Goal: Task Accomplishment & Management: Use online tool/utility

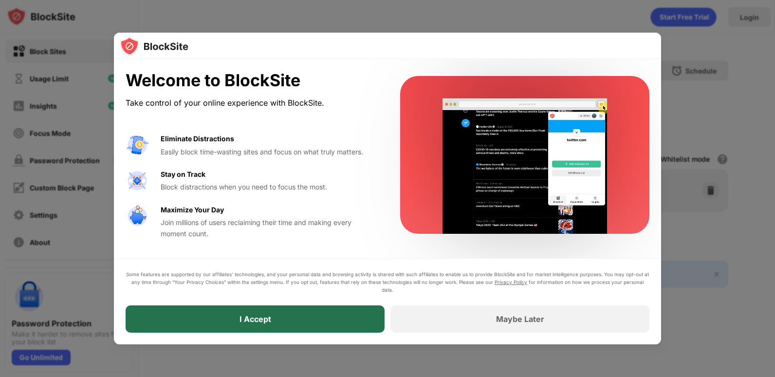
click at [289, 329] on div "I Accept" at bounding box center [255, 318] width 259 height 27
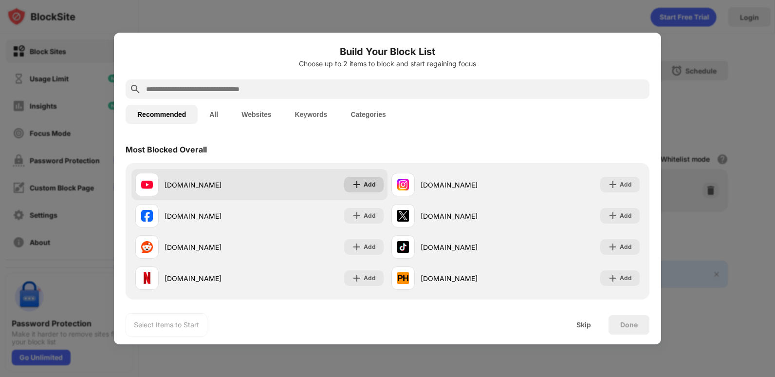
click at [371, 187] on div "Add" at bounding box center [370, 185] width 12 height 10
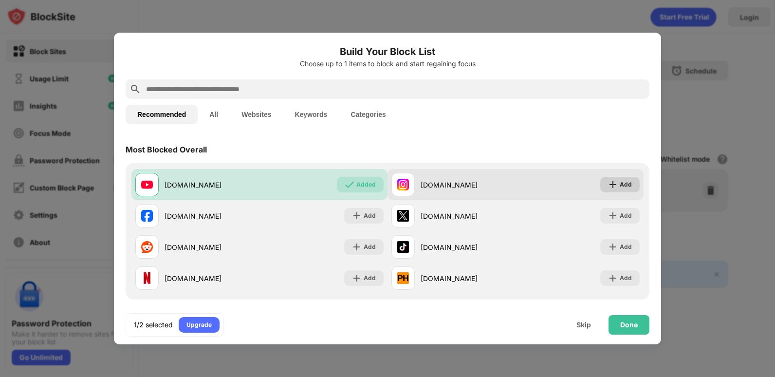
click at [608, 183] on img at bounding box center [613, 185] width 10 height 10
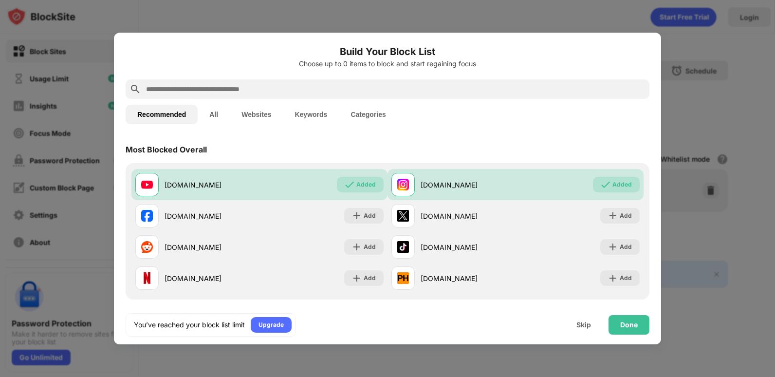
drag, startPoint x: 576, startPoint y: 323, endPoint x: 439, endPoint y: 300, distance: 138.3
click at [643, 329] on div "Done" at bounding box center [628, 324] width 41 height 19
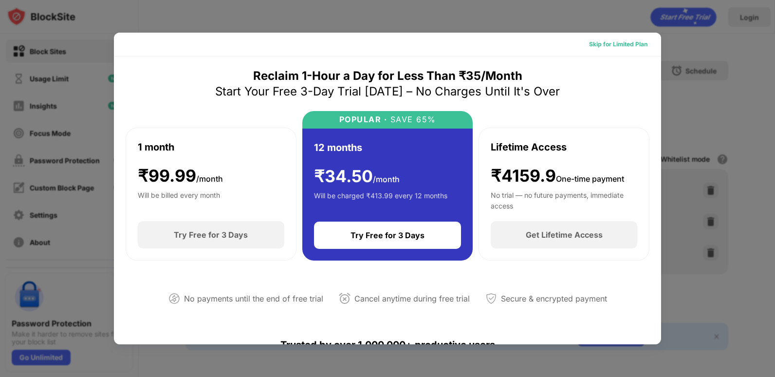
click at [602, 47] on div "Skip for Limited Plan" at bounding box center [618, 44] width 58 height 10
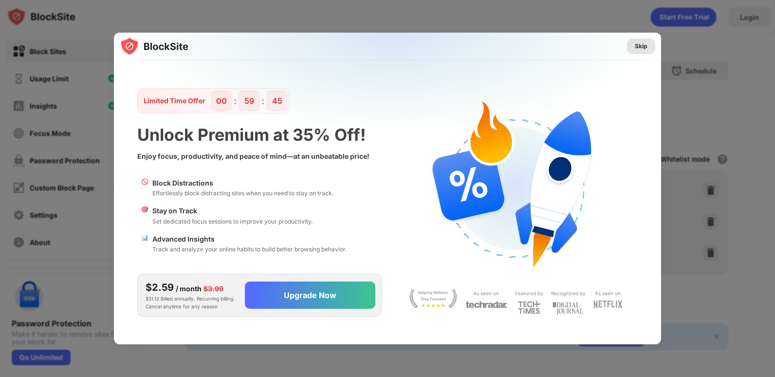
click at [642, 47] on div "Skip" at bounding box center [641, 46] width 13 height 10
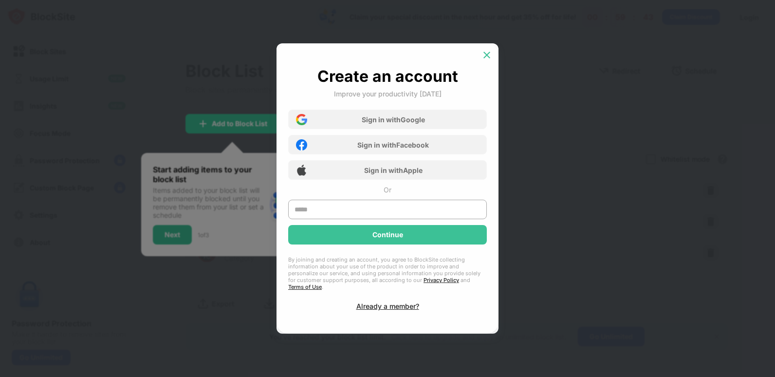
click at [486, 56] on img at bounding box center [487, 55] width 10 height 10
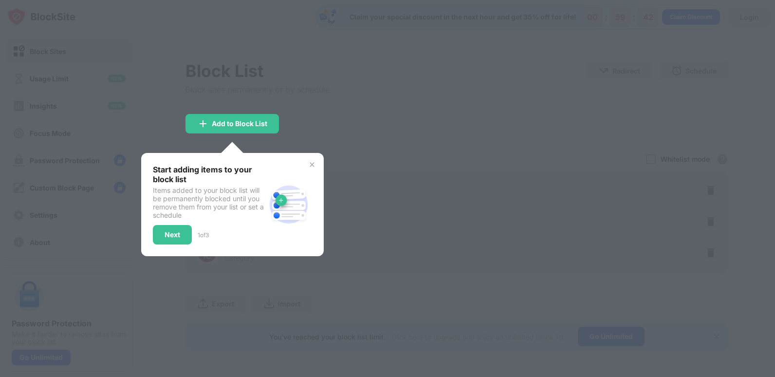
click at [401, 101] on div at bounding box center [387, 188] width 775 height 377
click at [307, 164] on div "Start adding items to your block list Items added to your block list will be pe…" at bounding box center [232, 204] width 182 height 103
click at [315, 161] on img at bounding box center [312, 165] width 8 height 8
